Goal: Transaction & Acquisition: Subscribe to service/newsletter

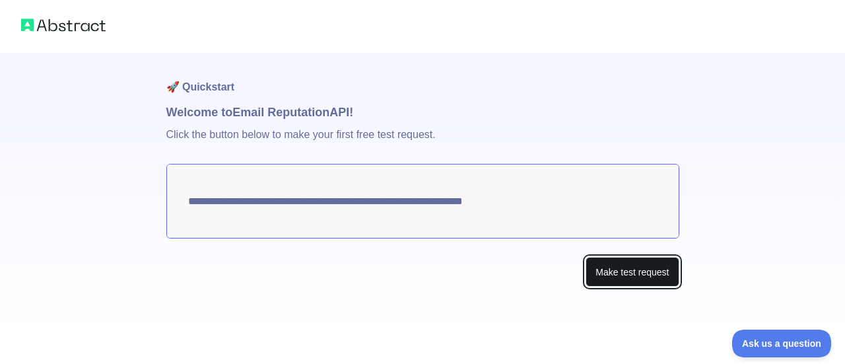
click at [631, 264] on button "Make test request" at bounding box center [632, 272] width 93 height 30
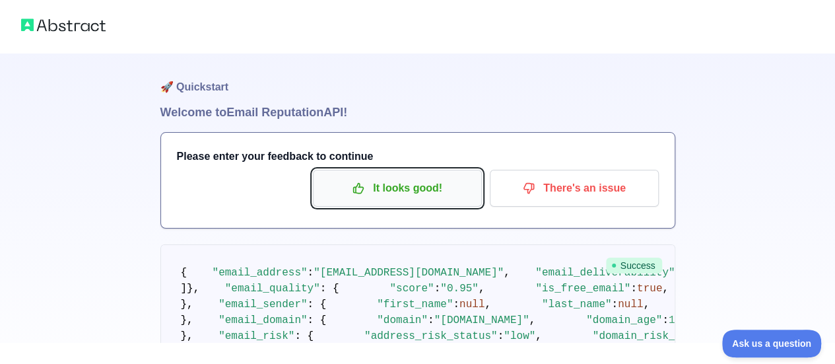
click at [384, 188] on p "It looks good!" at bounding box center [397, 188] width 149 height 22
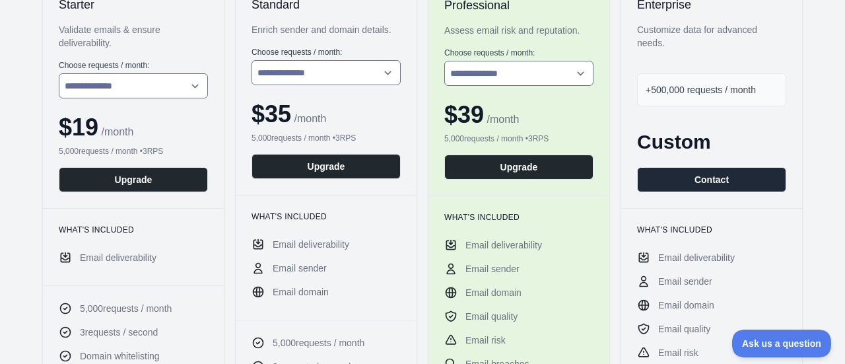
scroll to position [198, 0]
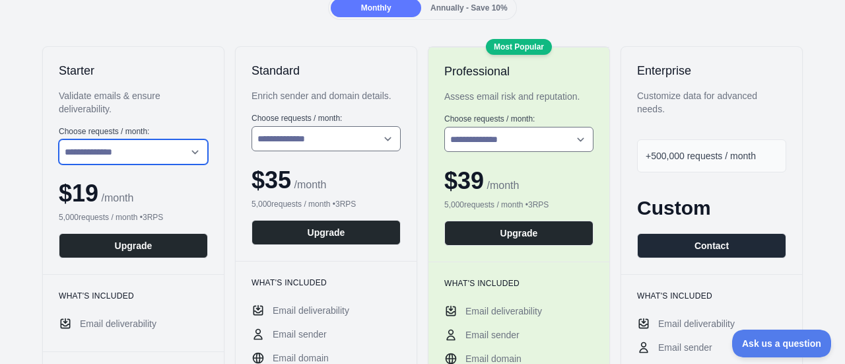
click at [180, 159] on select "**********" at bounding box center [133, 151] width 149 height 25
click at [218, 113] on div "**********" at bounding box center [133, 160] width 181 height 227
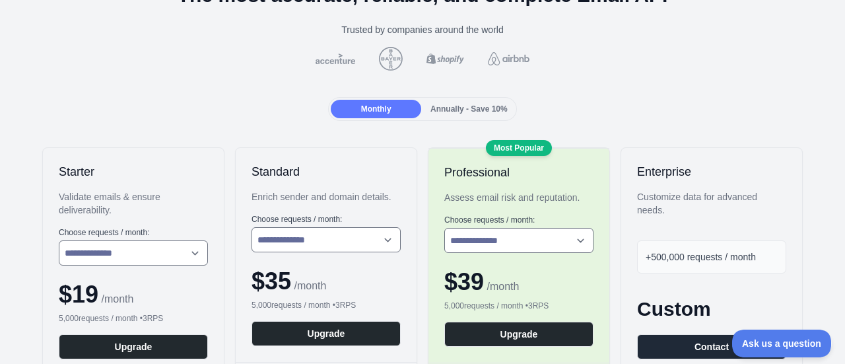
scroll to position [0, 0]
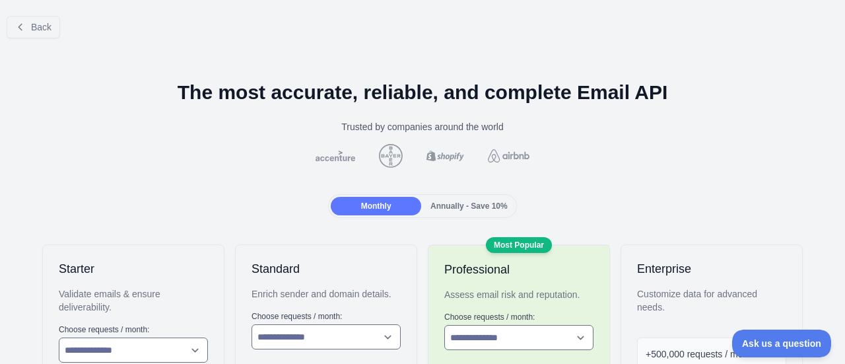
click at [475, 204] on span "Annually - Save 10%" at bounding box center [469, 205] width 77 height 9
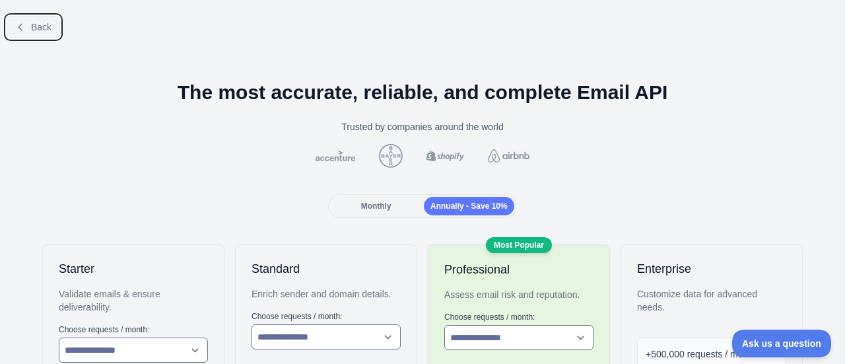
click at [20, 30] on icon at bounding box center [20, 27] width 11 height 11
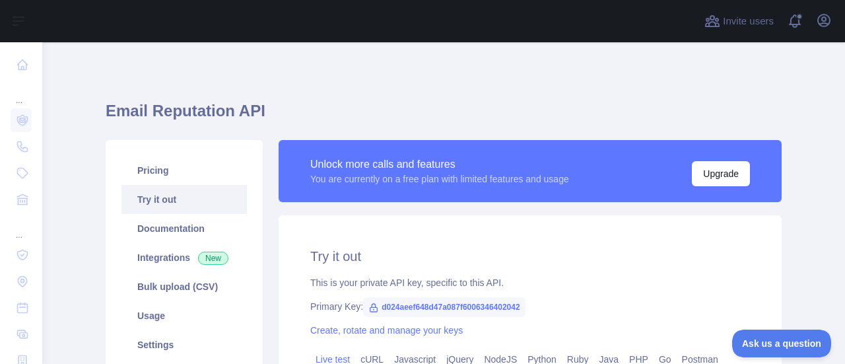
scroll to position [66, 0]
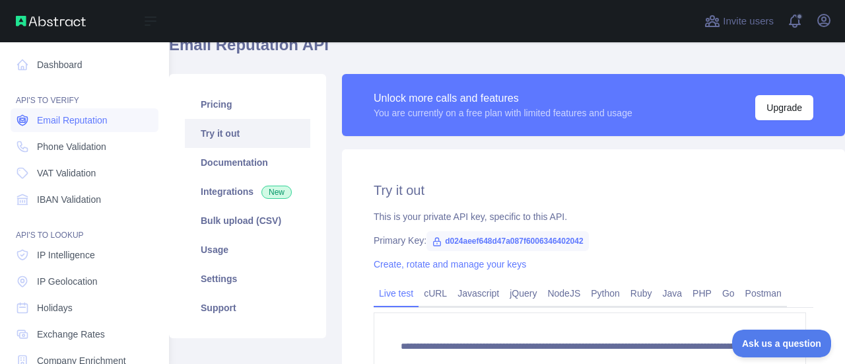
click at [50, 125] on span "Email Reputation" at bounding box center [72, 120] width 71 height 13
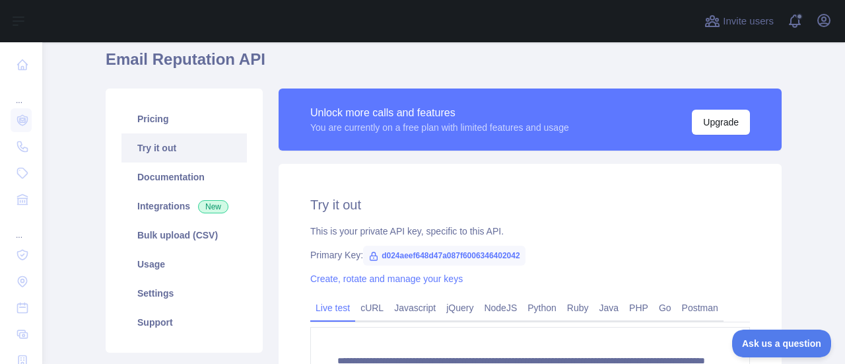
scroll to position [132, 0]
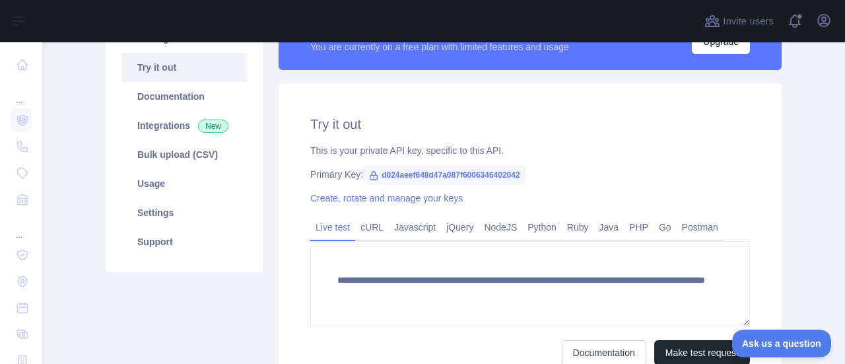
click at [370, 174] on icon at bounding box center [373, 176] width 7 height 8
click at [398, 176] on span "d024aeef648d47a087f6006346402042" at bounding box center [444, 175] width 162 height 20
drag, startPoint x: 374, startPoint y: 172, endPoint x: 526, endPoint y: 174, distance: 151.9
click at [526, 174] on div "Primary Key: d024aeef648d47a087f6006346402042" at bounding box center [530, 174] width 440 height 13
copy span "d024aeef648d47a087f6006346402042"
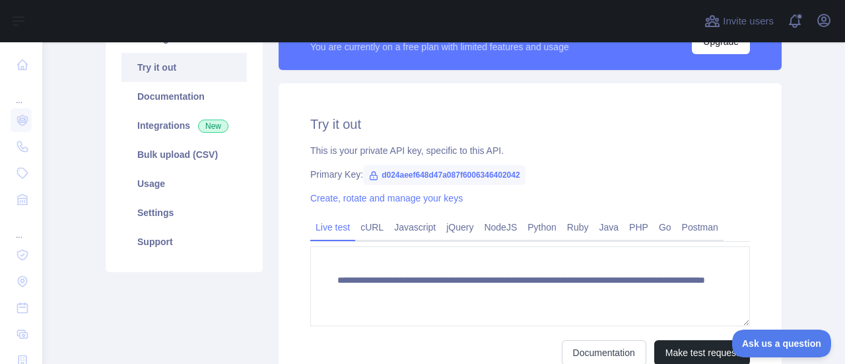
click at [555, 183] on div "**********" at bounding box center [530, 240] width 503 height 314
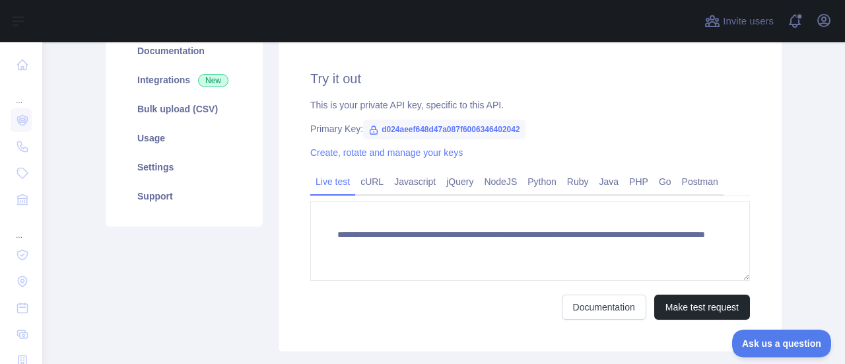
scroll to position [198, 0]
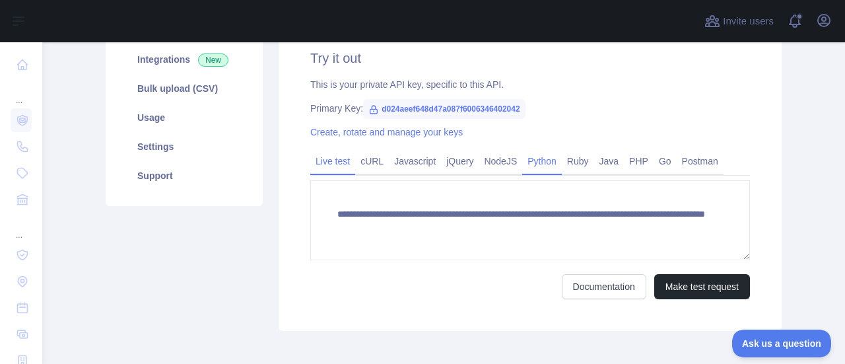
click at [529, 163] on link "Python" at bounding box center [542, 161] width 40 height 21
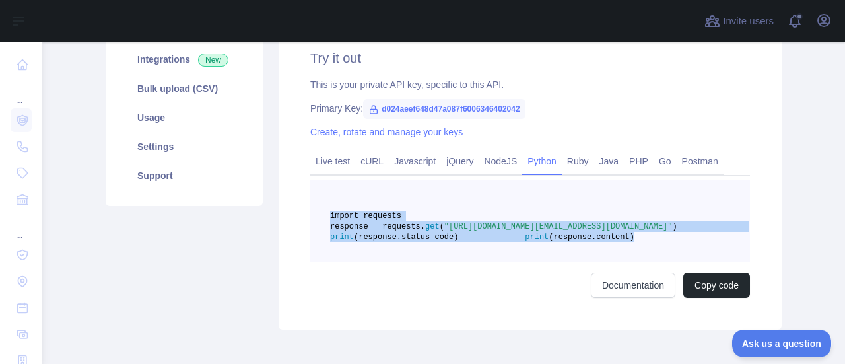
drag, startPoint x: 493, startPoint y: 270, endPoint x: 326, endPoint y: 217, distance: 176.1
click at [326, 217] on pre "import requests response = requests. get ( "[URL][DOMAIN_NAME][EMAIL_ADDRESS][D…" at bounding box center [530, 221] width 440 height 82
copy code "import requests response = requests. get ( "[URL][DOMAIN_NAME][EMAIL_ADDRESS][D…"
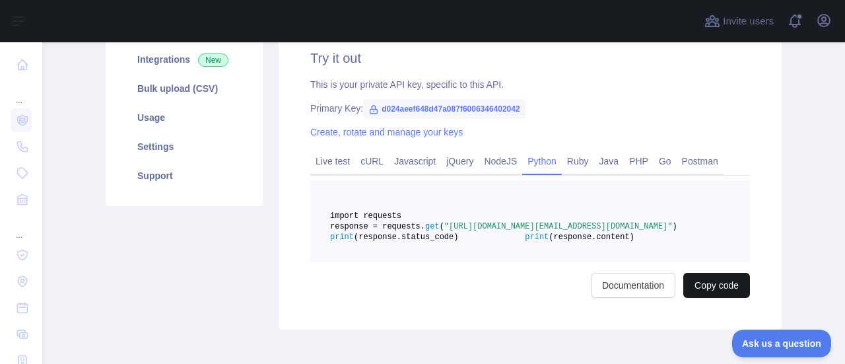
drag, startPoint x: 706, startPoint y: 302, endPoint x: 701, endPoint y: 307, distance: 7.5
click at [703, 298] on div "import requests response = requests. get ( "[URL][DOMAIN_NAME][EMAIL_ADDRESS][D…" at bounding box center [530, 239] width 440 height 118
click at [700, 298] on button "Copy code" at bounding box center [717, 285] width 67 height 25
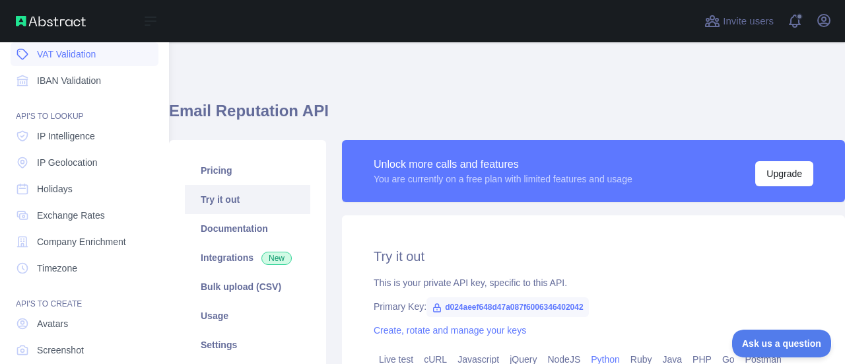
scroll to position [0, 0]
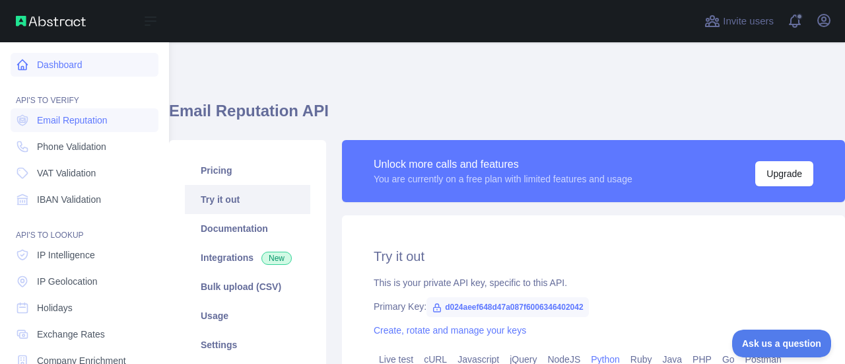
click at [46, 71] on link "Dashboard" at bounding box center [85, 65] width 148 height 24
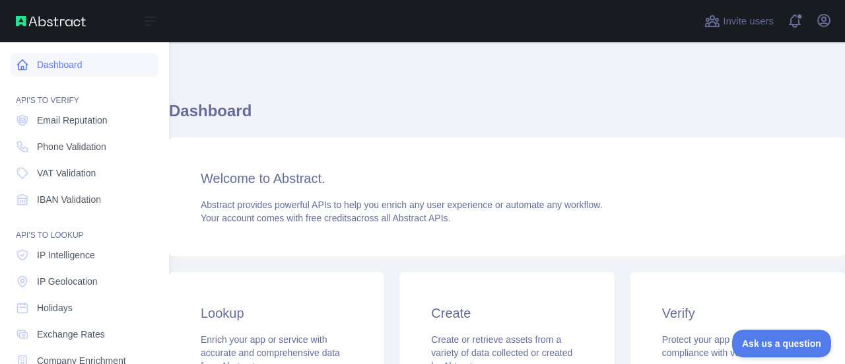
click at [48, 71] on link "Dashboard" at bounding box center [85, 65] width 148 height 24
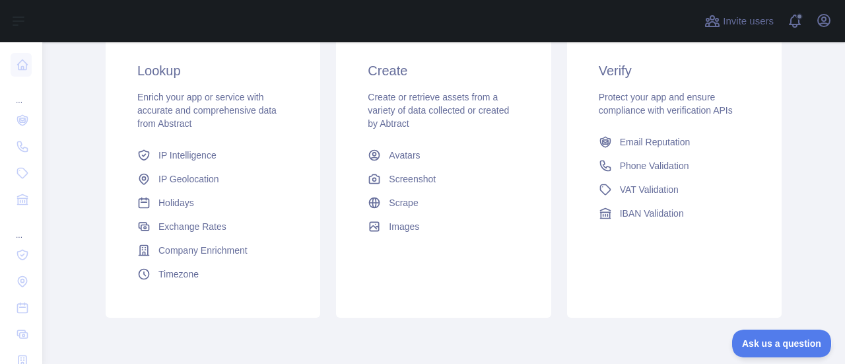
scroll to position [161, 0]
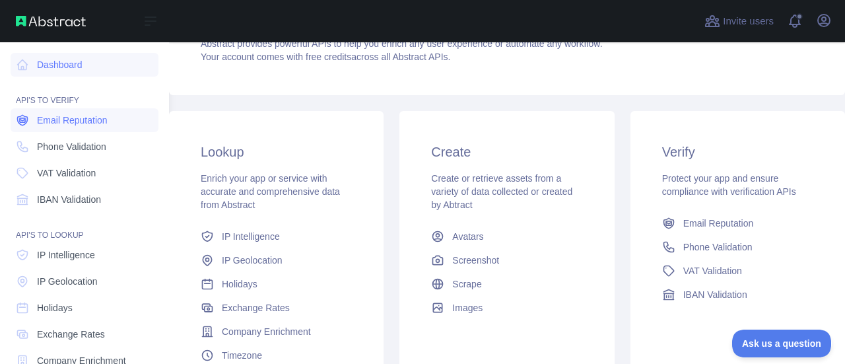
click at [49, 125] on span "Email Reputation" at bounding box center [72, 120] width 71 height 13
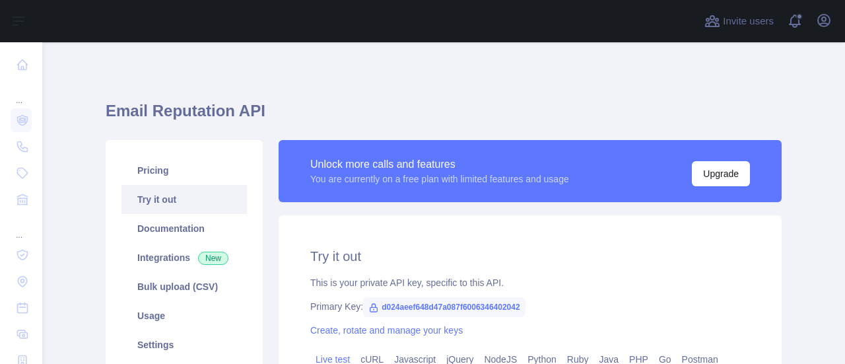
scroll to position [186, 0]
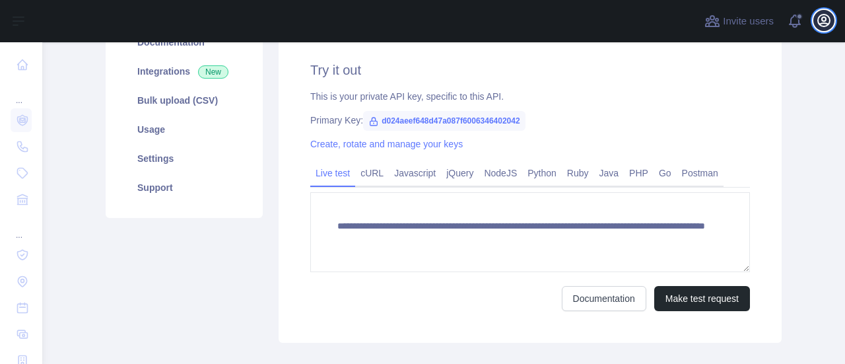
click at [826, 26] on icon "button" at bounding box center [824, 21] width 12 height 12
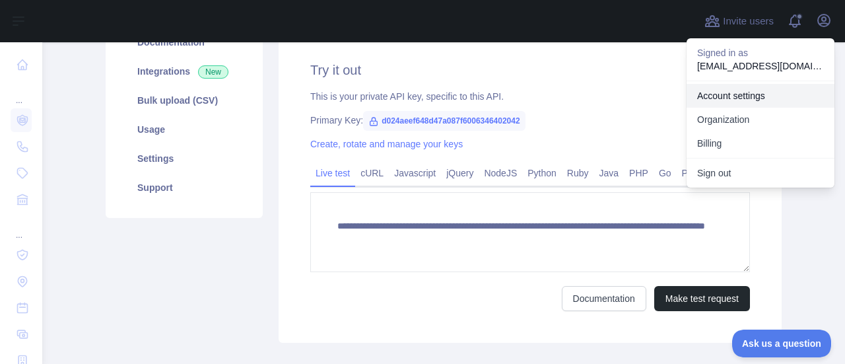
scroll to position [0, 0]
click at [157, 262] on div "Pricing Try it out Documentation Integrations New Bulk upload (CSV) Usage Setti…" at bounding box center [184, 148] width 173 height 389
